Goal: Information Seeking & Learning: Learn about a topic

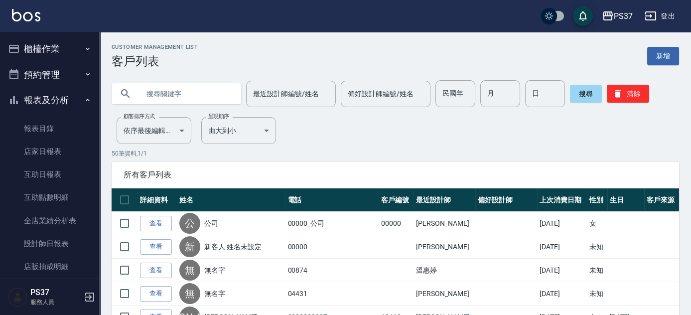
scroll to position [167, 0]
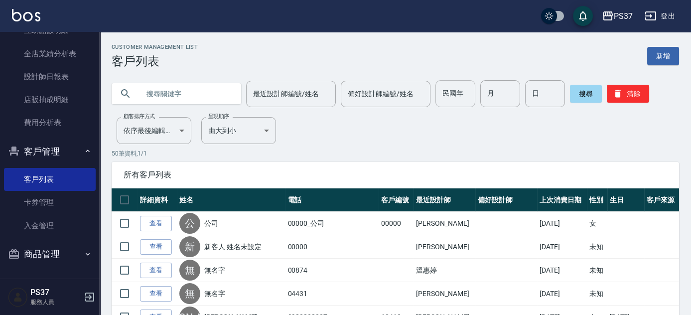
drag, startPoint x: 457, startPoint y: 98, endPoint x: 470, endPoint y: 92, distance: 15.2
click at [457, 98] on input "民國年" at bounding box center [456, 93] width 40 height 27
type input "87"
type input "4"
type input "20"
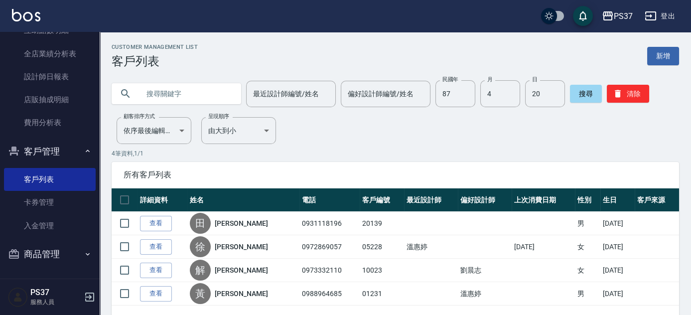
click at [348, 147] on div "Customer Management List 客戶列表 新增 最近設計師編號/姓名 最近設計師編號/姓名 偏好設計師編號/姓名 偏好設計師編號/姓名 民國…" at bounding box center [396, 192] width 592 height 297
click at [626, 97] on button "清除" at bounding box center [628, 94] width 42 height 18
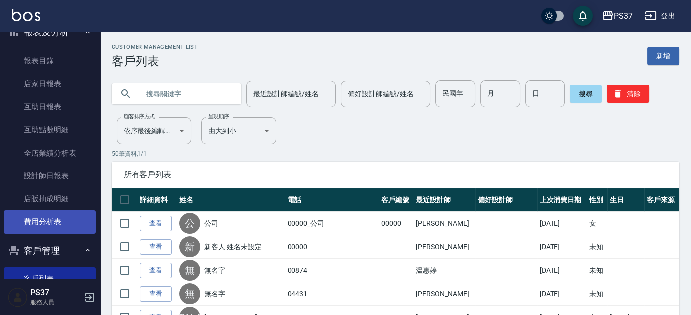
scroll to position [0, 0]
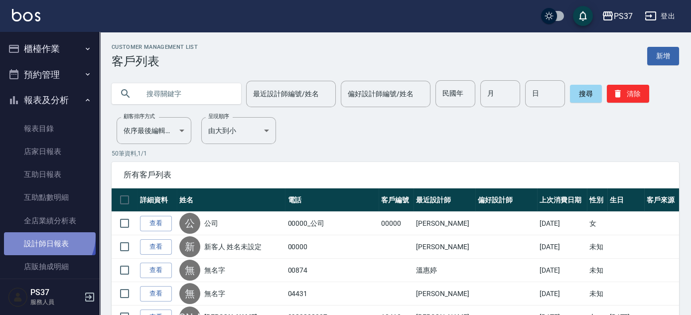
click at [46, 236] on link "設計師日報表" at bounding box center [50, 243] width 92 height 23
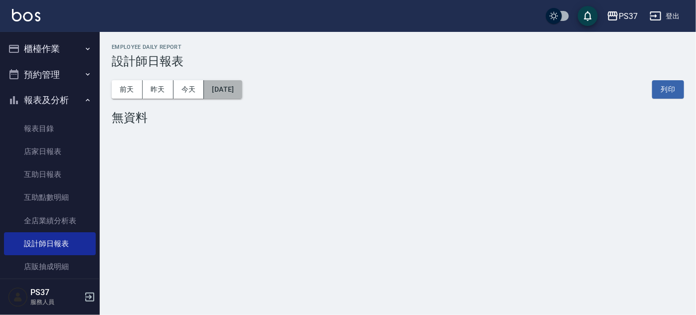
click at [235, 86] on button "[DATE]" at bounding box center [223, 89] width 38 height 18
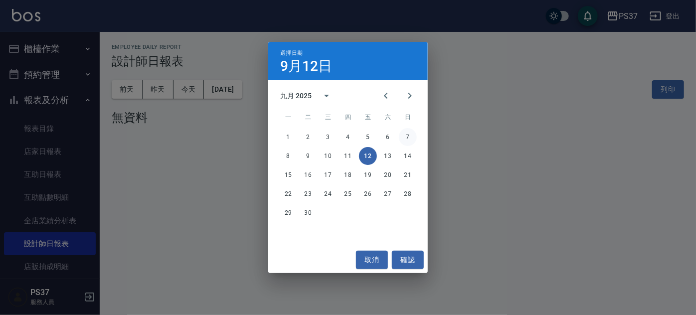
click at [401, 131] on button "7" at bounding box center [408, 137] width 18 height 18
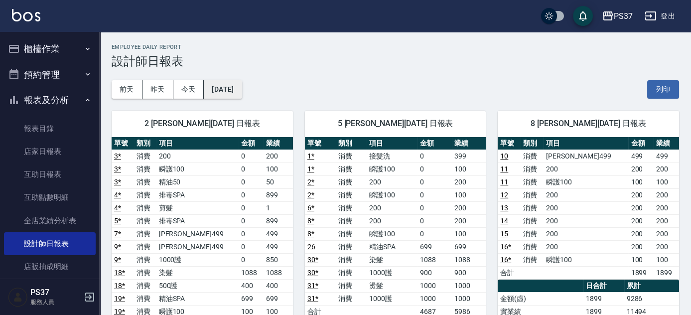
click at [232, 94] on button "[DATE]" at bounding box center [223, 89] width 38 height 18
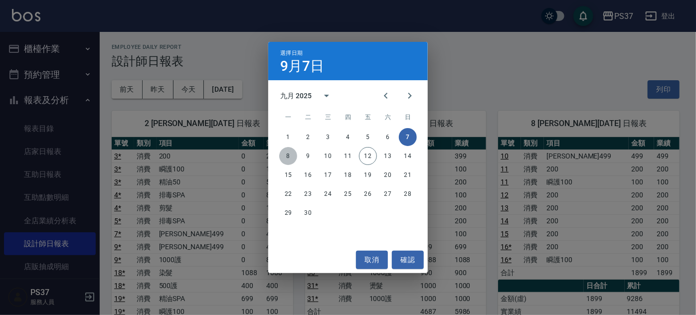
click at [283, 155] on button "8" at bounding box center [288, 156] width 18 height 18
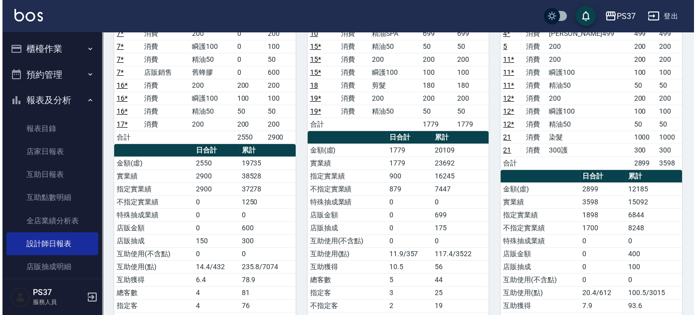
scroll to position [45, 0]
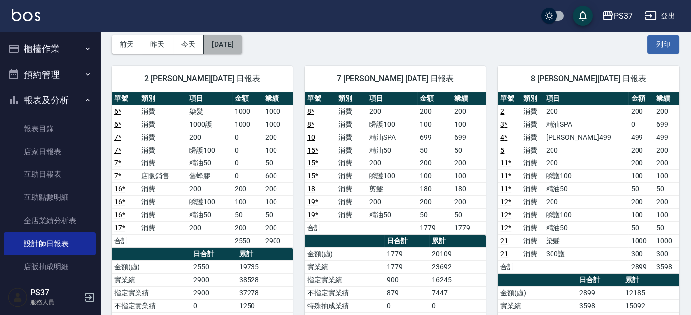
click at [221, 50] on button "[DATE]" at bounding box center [223, 44] width 38 height 18
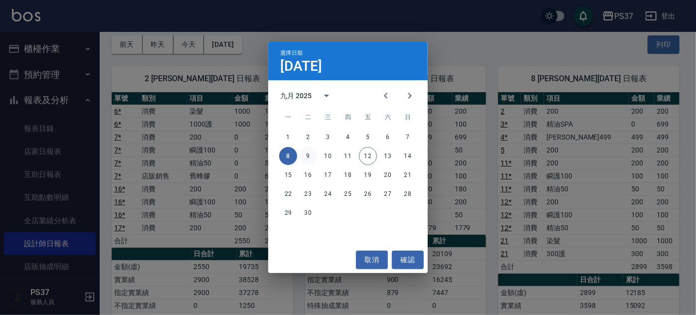
click at [312, 150] on button "9" at bounding box center [308, 156] width 18 height 18
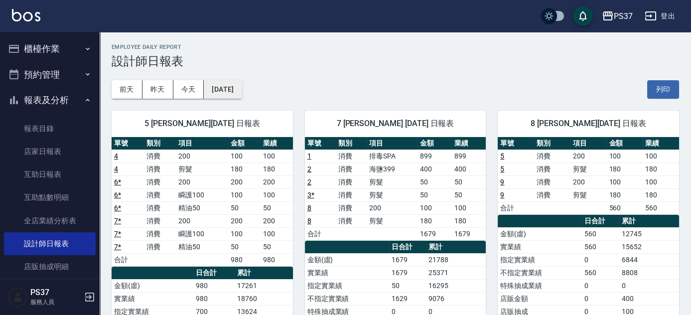
click at [236, 86] on button "[DATE]" at bounding box center [223, 89] width 38 height 18
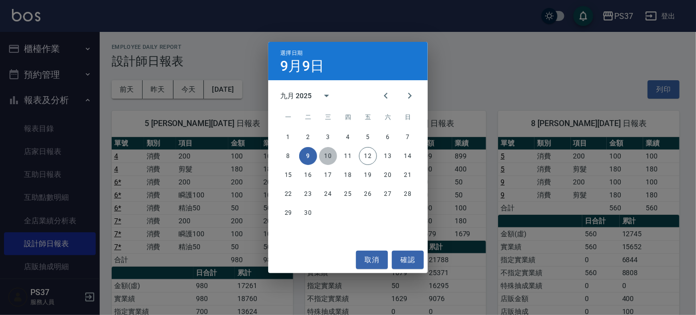
click at [322, 156] on button "10" at bounding box center [328, 156] width 18 height 18
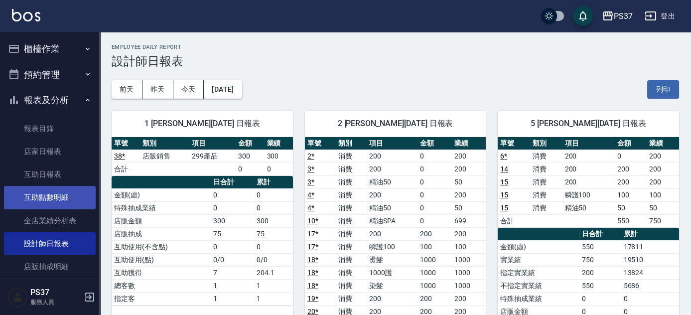
click at [53, 195] on link "互助點數明細" at bounding box center [50, 197] width 92 height 23
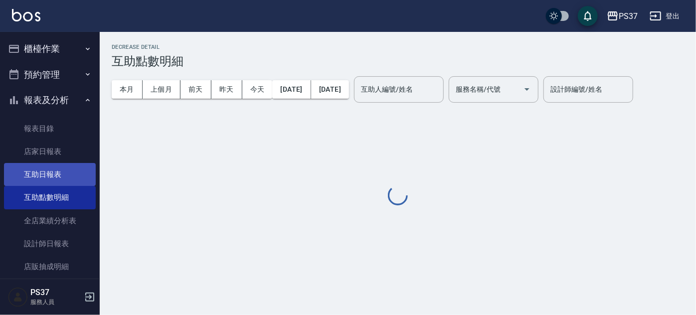
click at [46, 173] on link "互助日報表" at bounding box center [50, 174] width 92 height 23
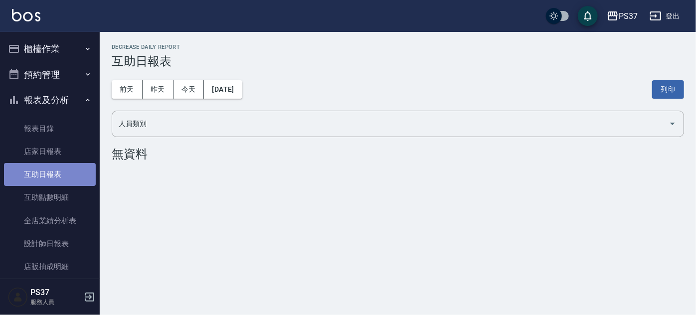
click at [62, 174] on link "互助日報表" at bounding box center [50, 174] width 92 height 23
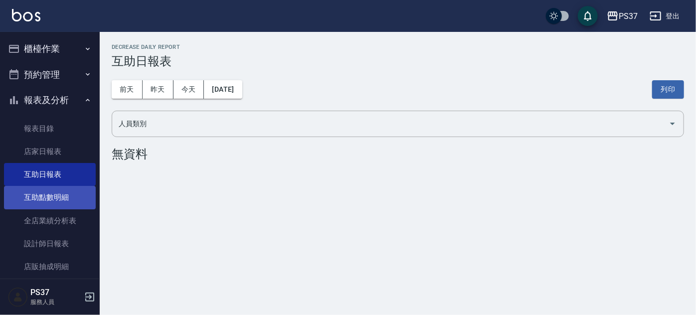
click at [58, 205] on link "互助點數明細" at bounding box center [50, 197] width 92 height 23
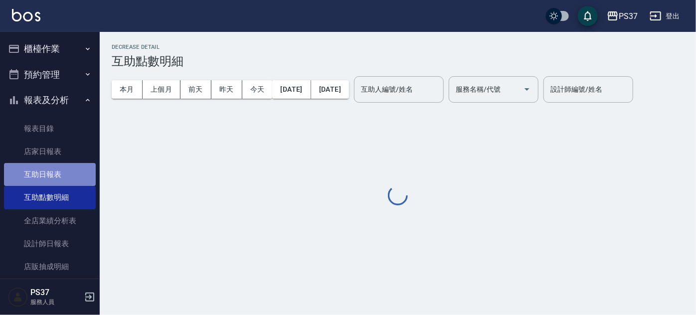
click at [59, 176] on link "互助日報表" at bounding box center [50, 174] width 92 height 23
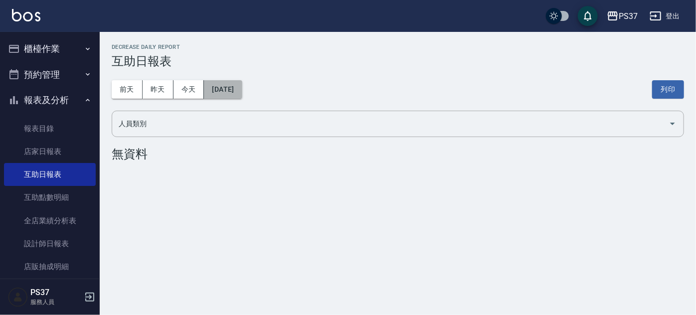
click at [234, 91] on button "[DATE]" at bounding box center [223, 89] width 38 height 18
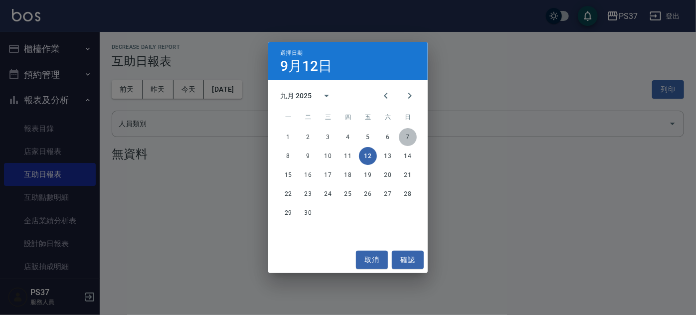
click at [413, 136] on button "7" at bounding box center [408, 137] width 18 height 18
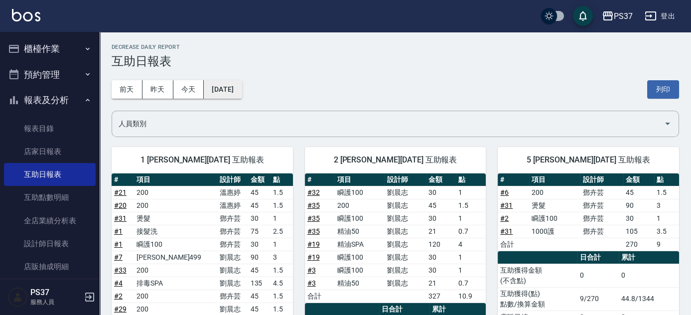
click at [239, 91] on button "[DATE]" at bounding box center [223, 89] width 38 height 18
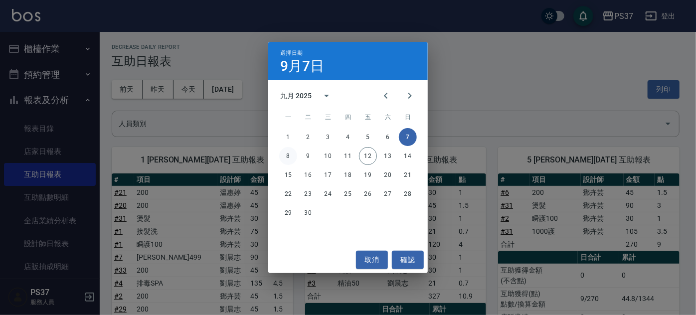
click at [297, 157] on button "8" at bounding box center [288, 156] width 18 height 18
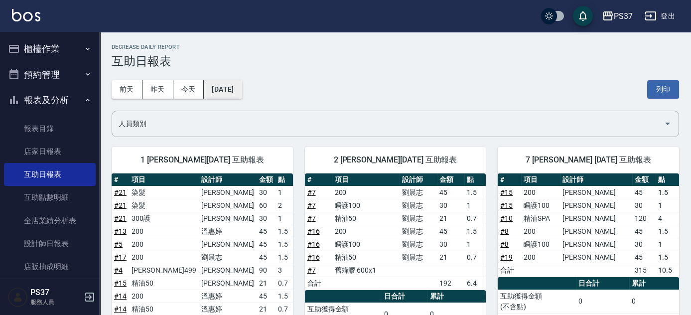
click at [239, 95] on button "[DATE]" at bounding box center [223, 89] width 38 height 18
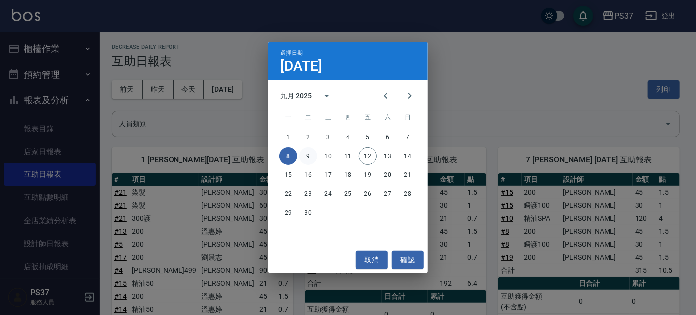
click at [302, 151] on button "9" at bounding box center [308, 156] width 18 height 18
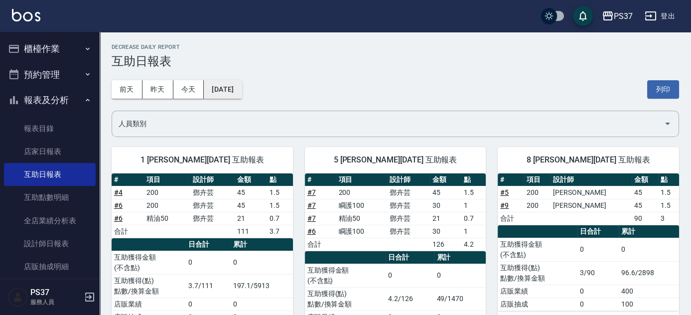
click at [242, 90] on button "[DATE]" at bounding box center [223, 89] width 38 height 18
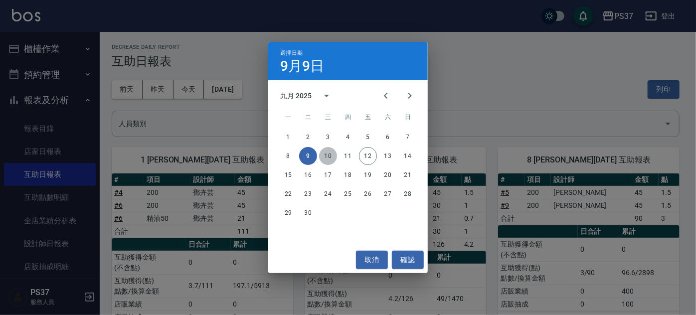
click at [330, 153] on button "10" at bounding box center [328, 156] width 18 height 18
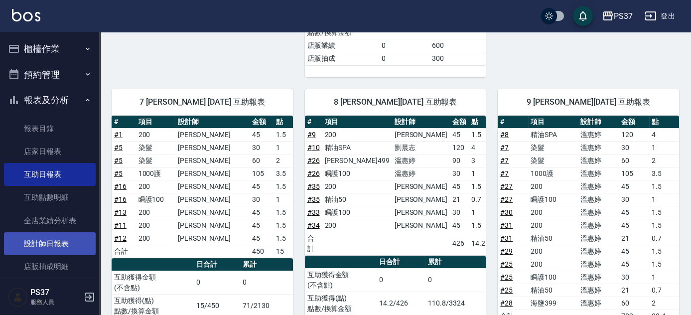
scroll to position [167, 0]
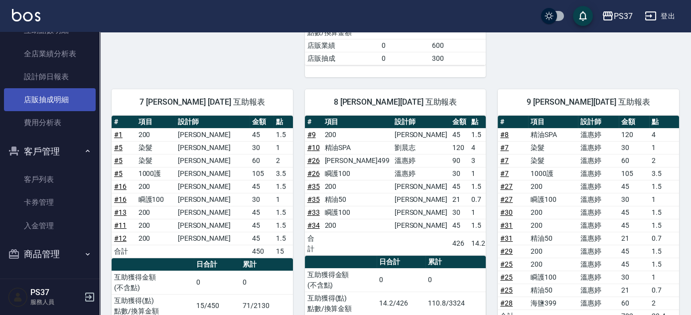
click at [63, 105] on link "店販抽成明細" at bounding box center [50, 99] width 92 height 23
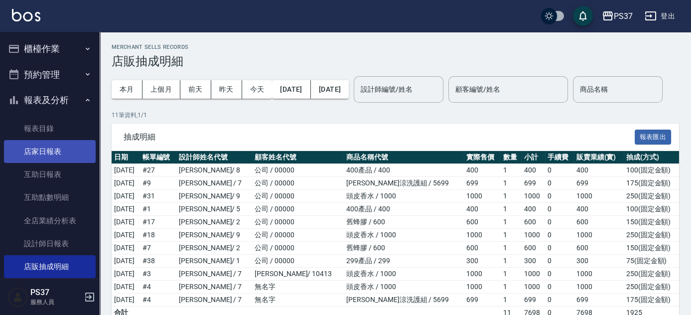
click at [42, 151] on link "店家日報表" at bounding box center [50, 151] width 92 height 23
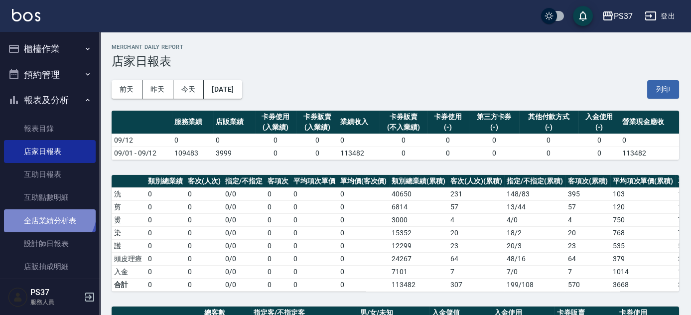
click at [45, 209] on link "全店業績分析表" at bounding box center [50, 220] width 92 height 23
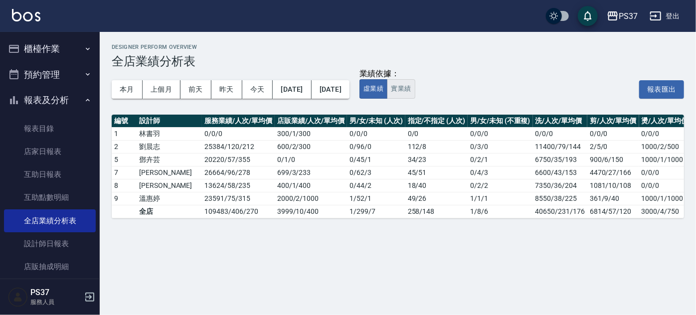
click at [415, 89] on button "實業績" at bounding box center [401, 88] width 28 height 19
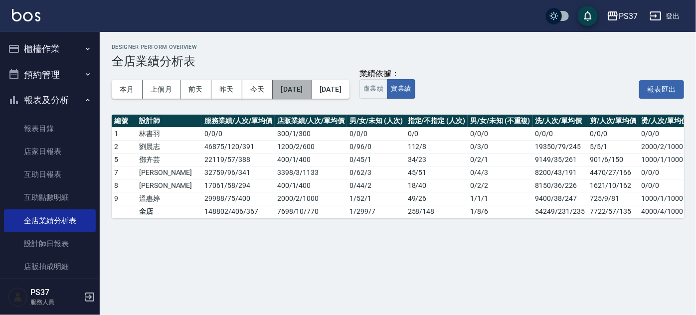
click at [311, 93] on button "[DATE]" at bounding box center [292, 89] width 38 height 18
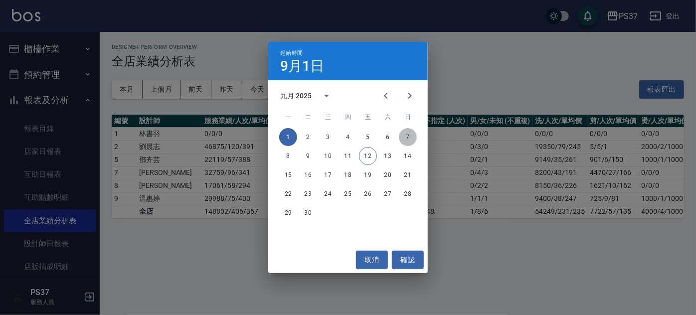
click at [411, 136] on button "7" at bounding box center [408, 137] width 18 height 18
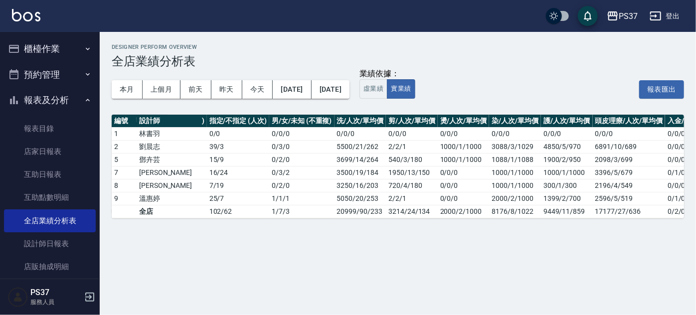
scroll to position [0, 208]
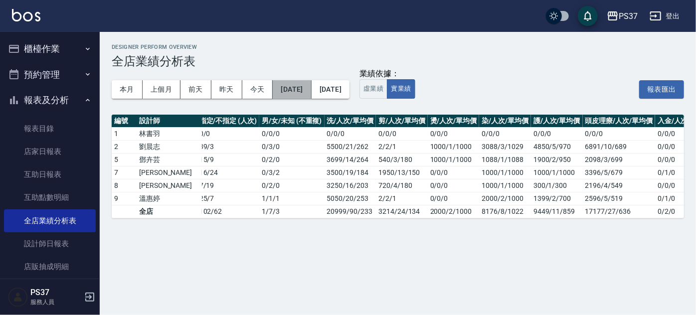
click at [311, 87] on button "[DATE]" at bounding box center [292, 89] width 38 height 18
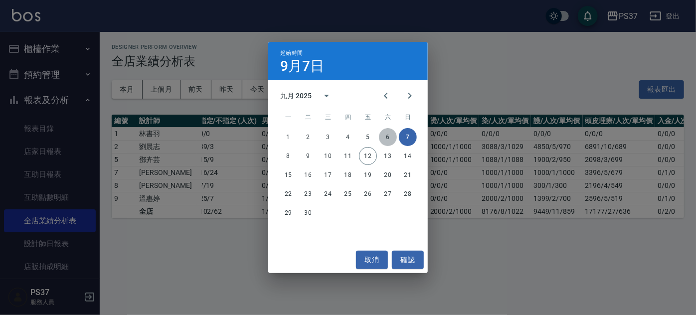
click at [391, 138] on button "6" at bounding box center [388, 137] width 18 height 18
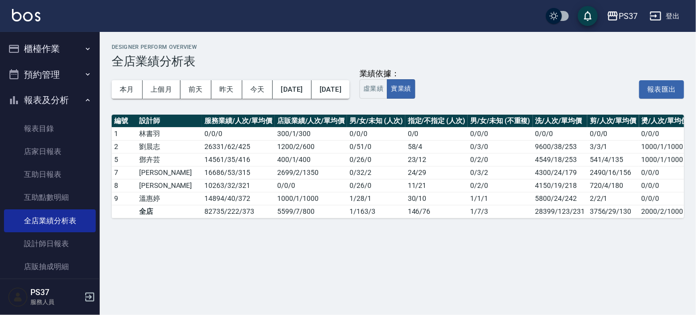
scroll to position [0, 211]
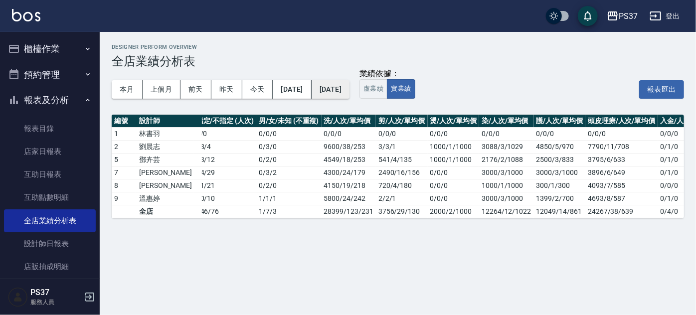
click at [349, 95] on button "[DATE]" at bounding box center [330, 89] width 38 height 18
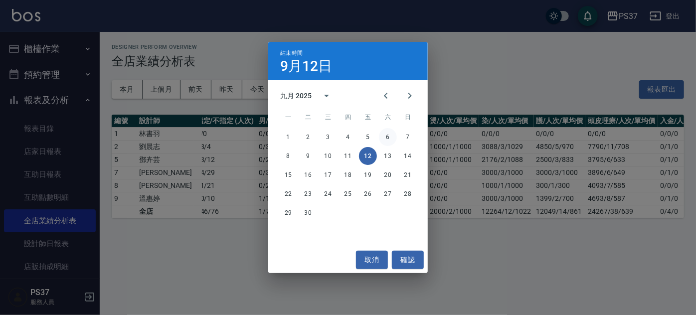
click at [387, 140] on button "6" at bounding box center [388, 137] width 18 height 18
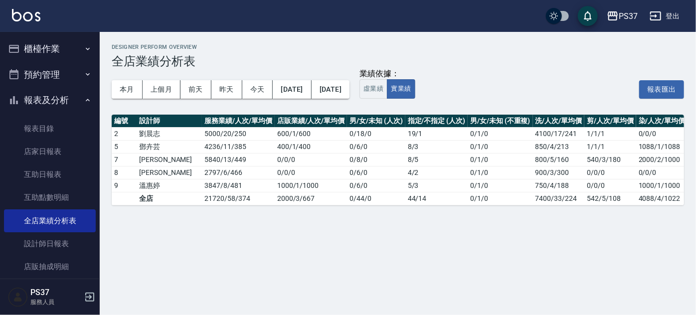
scroll to position [0, 156]
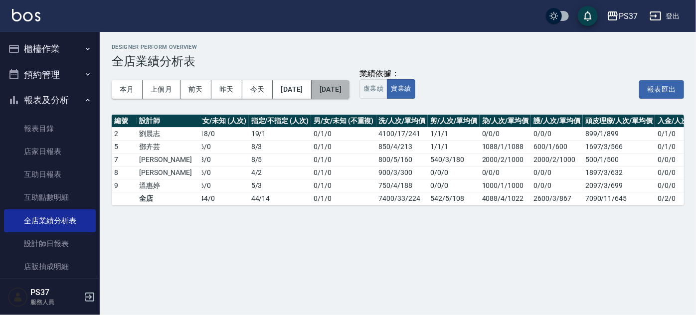
click at [349, 89] on button "[DATE]" at bounding box center [330, 89] width 38 height 18
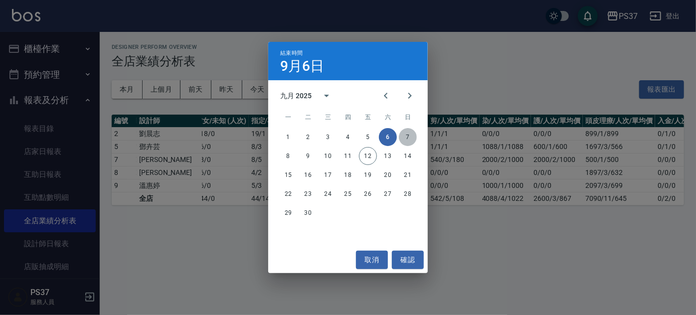
click at [412, 133] on button "7" at bounding box center [408, 137] width 18 height 18
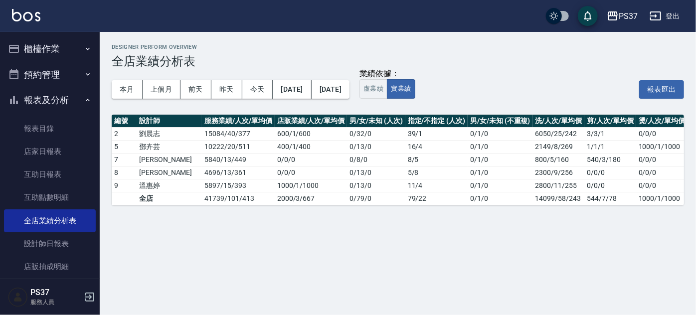
scroll to position [0, 208]
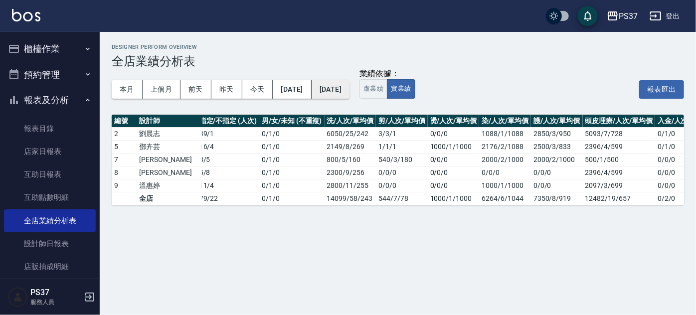
click at [346, 95] on button "[DATE]" at bounding box center [330, 89] width 38 height 18
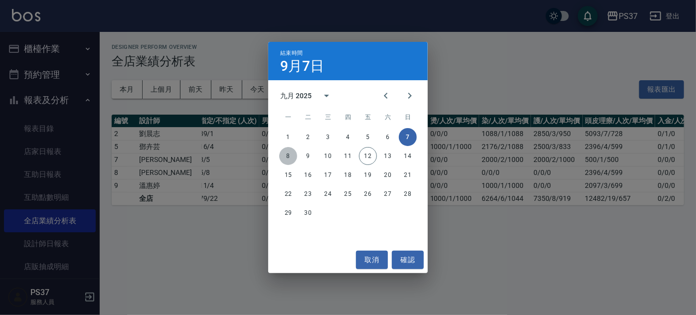
click at [287, 158] on button "8" at bounding box center [288, 156] width 18 height 18
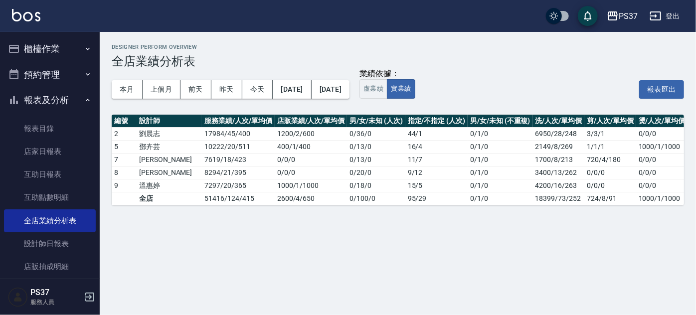
scroll to position [0, 208]
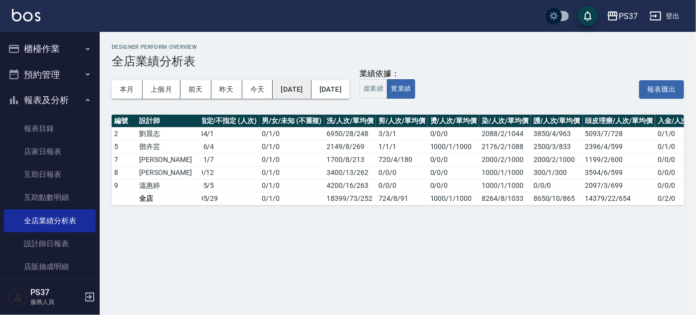
click at [306, 93] on button "[DATE]" at bounding box center [292, 89] width 38 height 18
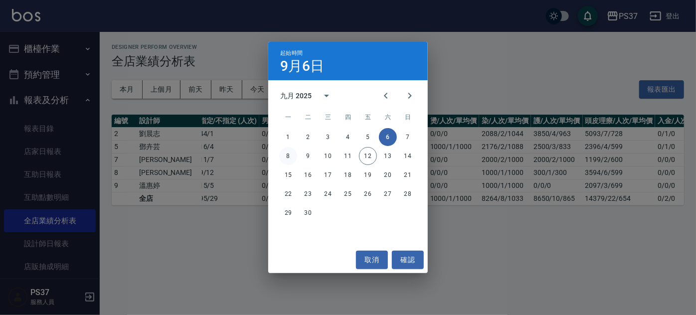
click at [287, 158] on button "8" at bounding box center [288, 156] width 18 height 18
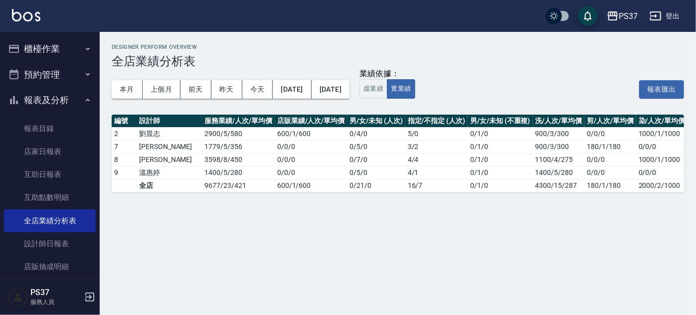
scroll to position [0, 98]
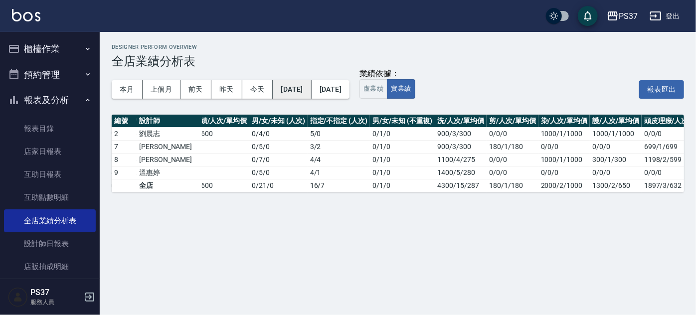
click at [298, 89] on button "[DATE]" at bounding box center [292, 89] width 38 height 18
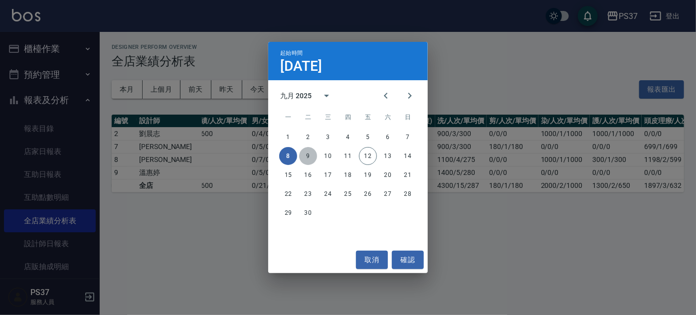
click at [307, 155] on button "9" at bounding box center [308, 156] width 18 height 18
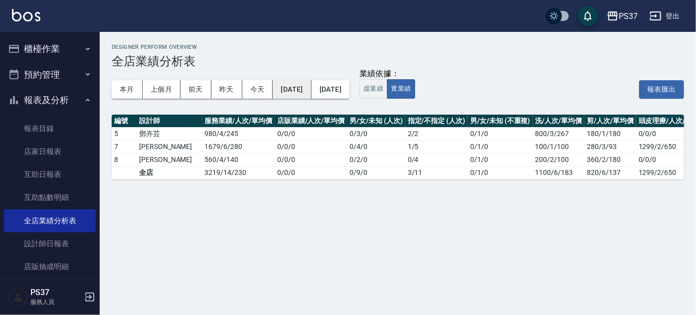
click at [304, 90] on button "[DATE]" at bounding box center [292, 89] width 38 height 18
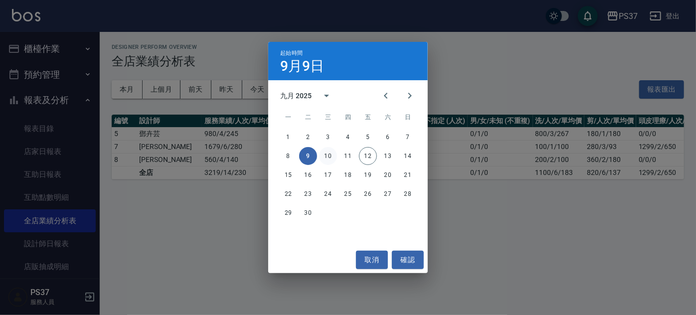
click at [322, 153] on button "10" at bounding box center [328, 156] width 18 height 18
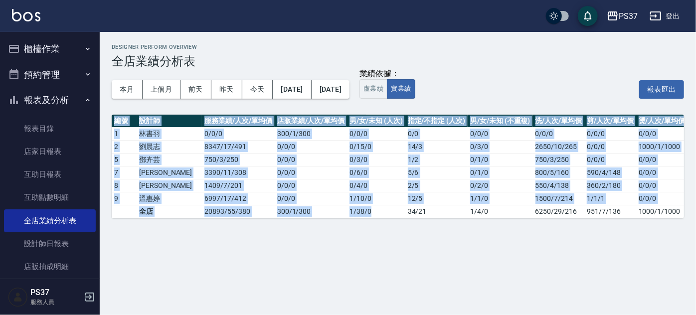
drag, startPoint x: 347, startPoint y: 214, endPoint x: 349, endPoint y: 223, distance: 8.7
click at [349, 218] on div "編號 設計師 服務業績/人次/單均價 店販業績/人次/單均價 男/女/未知 (人次) 指定/不指定 (人次) 男/女/未知 (不重複) 洗/人次/單均價 剪/…" at bounding box center [398, 167] width 572 height 104
click at [353, 239] on div "Designer Perform Overview 全店業績分析表 本月 上個月 [DATE] [DATE] [DATE] [DATE] [DATE] 業績依…" at bounding box center [348, 157] width 696 height 315
click at [364, 261] on div "Designer Perform Overview 全店業績分析表 本月 上個月 [DATE] [DATE] [DATE] [DATE] [DATE] 業績依…" at bounding box center [348, 157] width 696 height 315
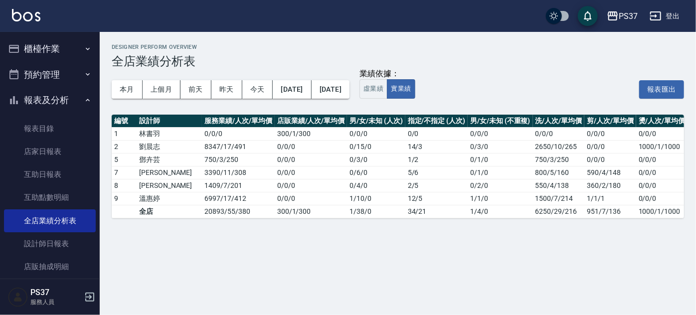
click at [489, 82] on div "業績依據： 虛業績 實業績 報表匯出" at bounding box center [521, 89] width 324 height 19
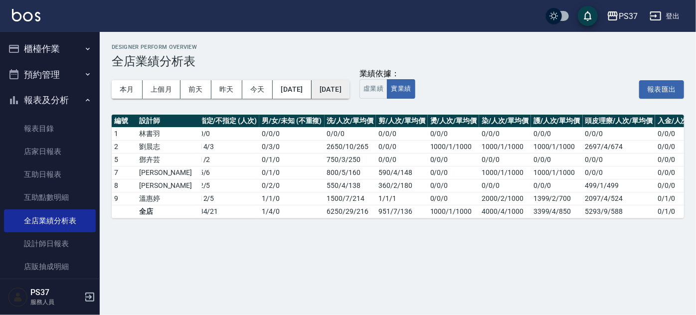
click at [341, 90] on button "[DATE]" at bounding box center [330, 89] width 38 height 18
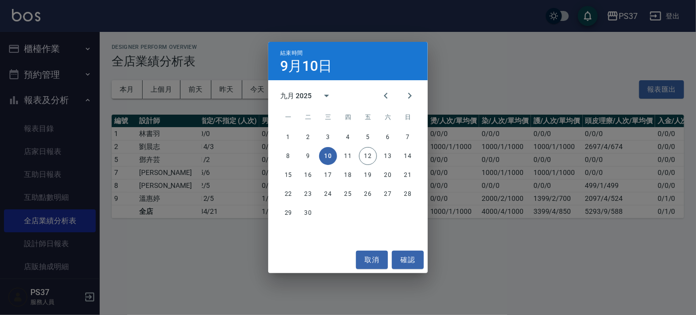
click at [483, 63] on div "結束時間 [DATE] 九月 2025 一 二 三 四 五 六 日 1 2 3 4 5 6 7 8 9 10 11 12 13 14 15 16 17 18 …" at bounding box center [348, 157] width 696 height 315
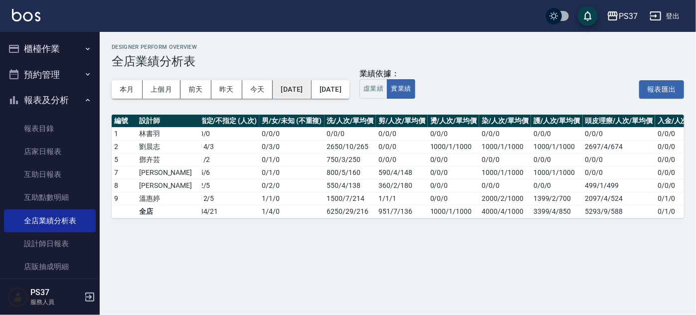
click at [311, 87] on button "[DATE]" at bounding box center [292, 89] width 38 height 18
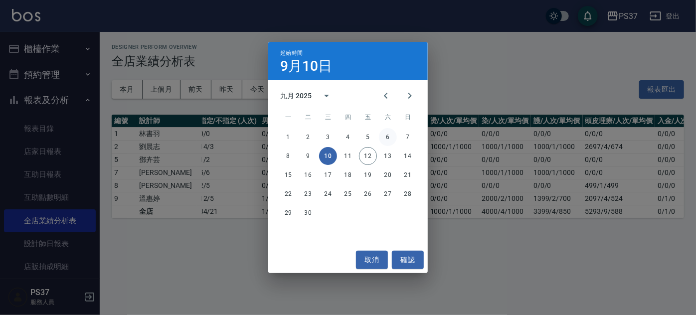
click at [383, 140] on button "6" at bounding box center [388, 137] width 18 height 18
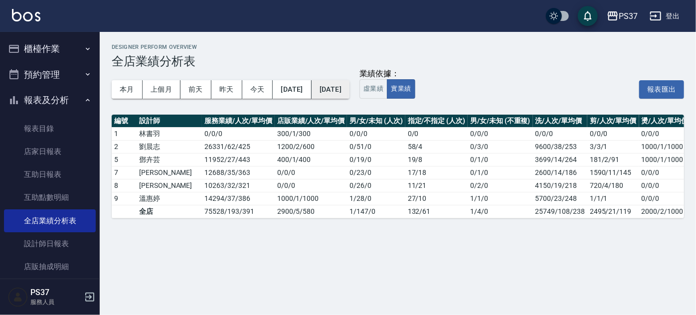
click at [349, 82] on button "[DATE]" at bounding box center [330, 89] width 38 height 18
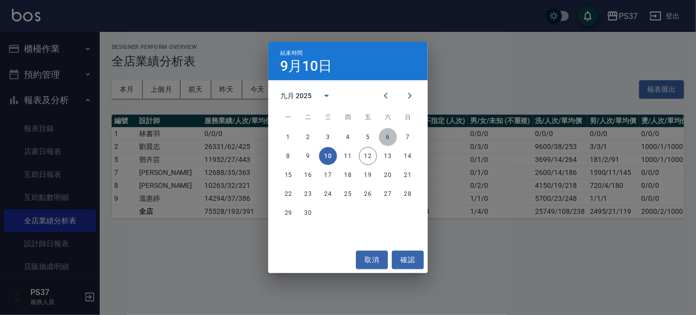
click at [389, 131] on button "6" at bounding box center [388, 137] width 18 height 18
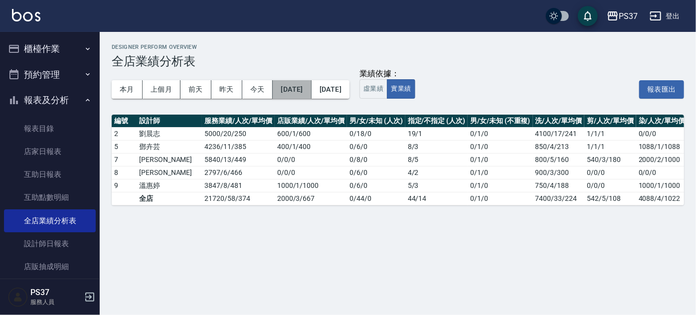
click at [304, 87] on button "[DATE]" at bounding box center [292, 89] width 38 height 18
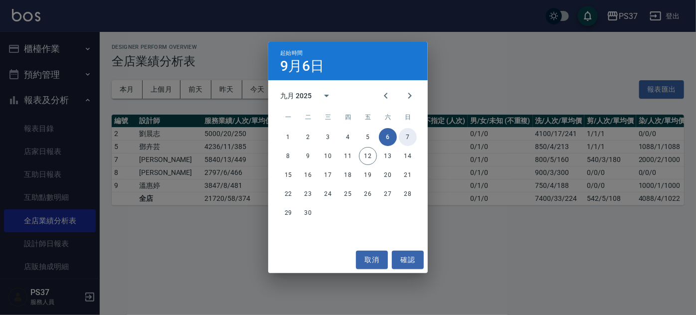
click at [405, 129] on button "7" at bounding box center [408, 137] width 18 height 18
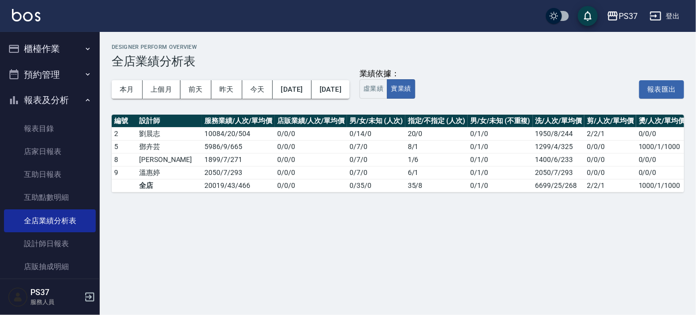
scroll to position [0, 150]
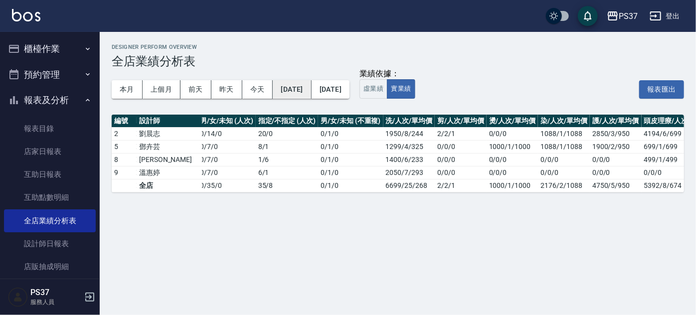
drag, startPoint x: 304, startPoint y: 95, endPoint x: 304, endPoint y: 90, distance: 5.5
click at [304, 90] on button "[DATE]" at bounding box center [292, 89] width 38 height 18
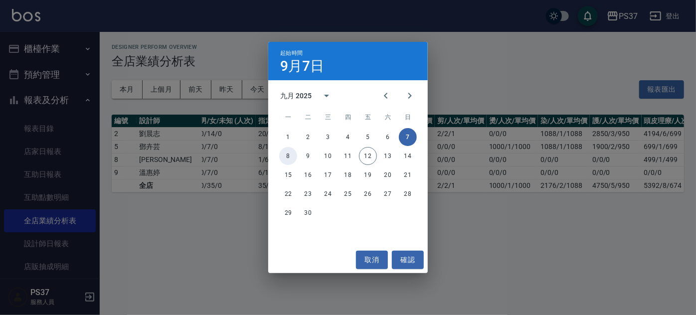
drag, startPoint x: 290, startPoint y: 157, endPoint x: 293, endPoint y: 162, distance: 6.2
click at [290, 157] on button "8" at bounding box center [288, 156] width 18 height 18
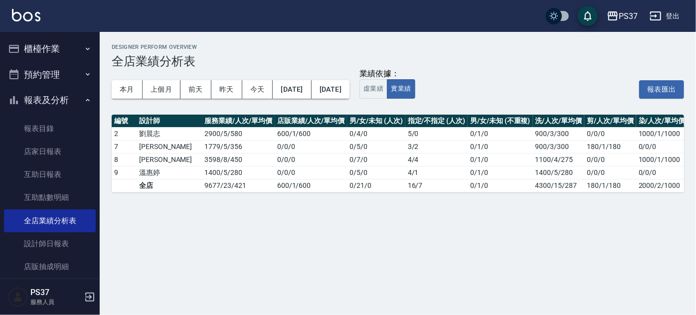
scroll to position [0, 98]
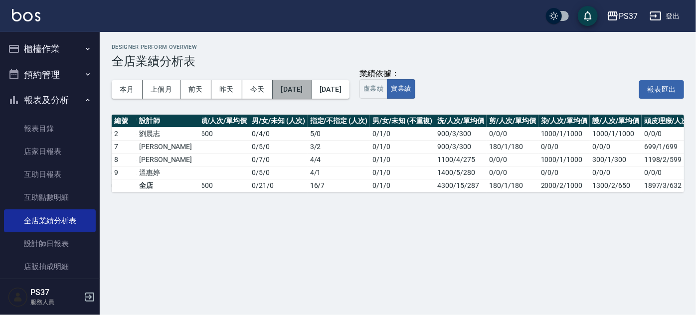
click at [309, 83] on button "[DATE]" at bounding box center [292, 89] width 38 height 18
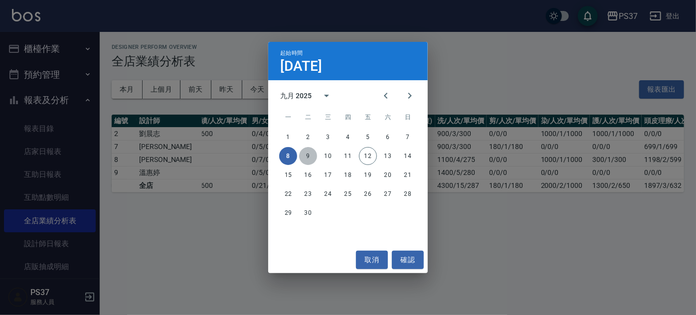
click at [305, 153] on button "9" at bounding box center [308, 156] width 18 height 18
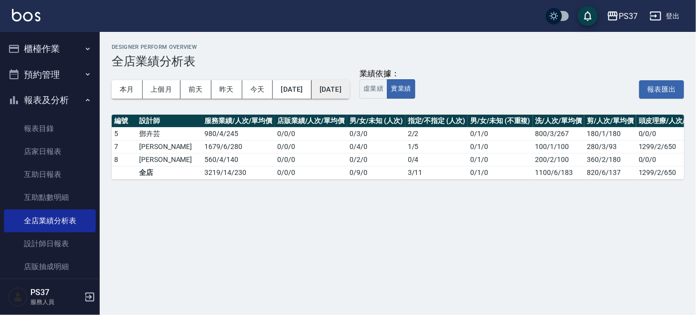
click at [349, 97] on button "[DATE]" at bounding box center [330, 89] width 38 height 18
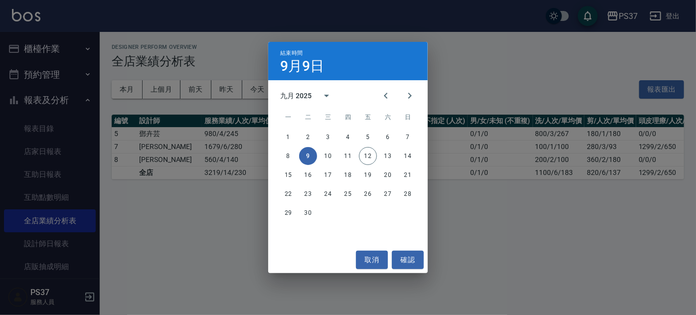
click at [516, 50] on div "結束時間 [DATE] 九月 2025 一 二 三 四 五 六 日 1 2 3 4 5 6 7 8 9 10 11 12 13 14 15 16 17 18 …" at bounding box center [348, 157] width 696 height 315
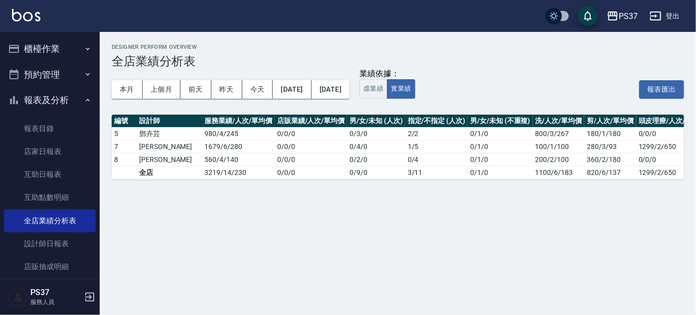
click at [300, 98] on div "本月 上個月 [DATE] [DATE] [DATE] [DATE] [DATE]" at bounding box center [231, 89] width 238 height 42
click at [301, 92] on button "[DATE]" at bounding box center [292, 89] width 38 height 18
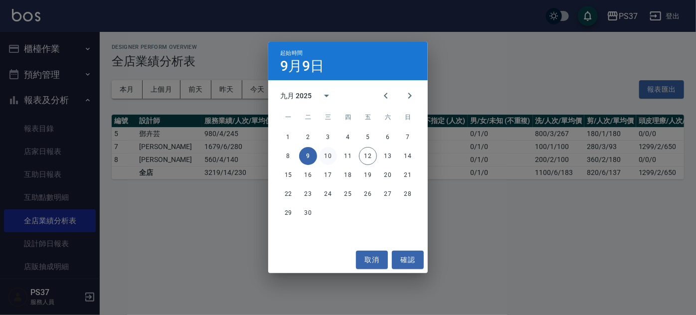
click at [335, 155] on button "10" at bounding box center [328, 156] width 18 height 18
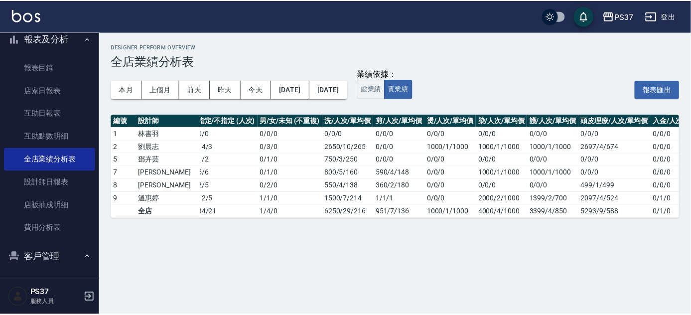
scroll to position [167, 0]
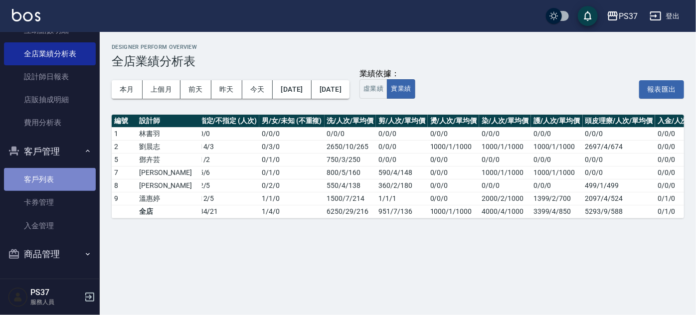
click at [53, 181] on link "客戶列表" at bounding box center [50, 179] width 92 height 23
